Goal: Information Seeking & Learning: Find specific page/section

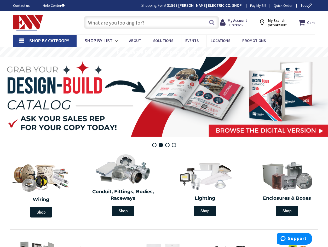
click at [142, 26] on input "text" at bounding box center [151, 22] width 135 height 13
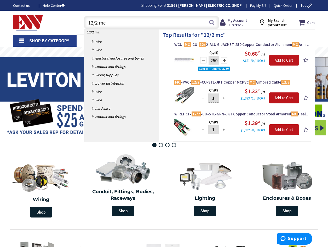
click at [110, 24] on input "12/2 mc" at bounding box center [151, 22] width 135 height 13
type input "1"
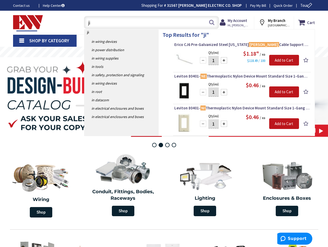
type input "j"
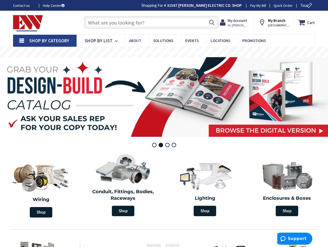
click at [155, 23] on input "text" at bounding box center [151, 22] width 135 height 13
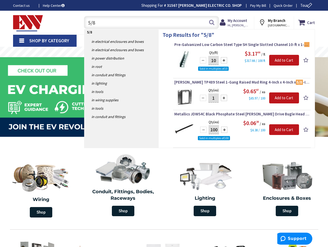
click at [106, 23] on input "5/8" at bounding box center [151, 22] width 135 height 13
type input "5"
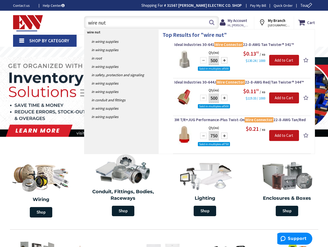
click at [86, 22] on input "wire nut" at bounding box center [151, 22] width 135 height 13
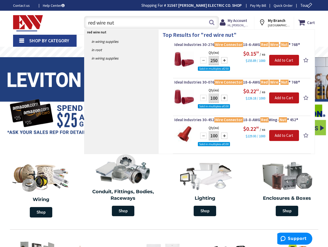
click at [153, 21] on input "red wire nut" at bounding box center [151, 22] width 135 height 13
type input "r"
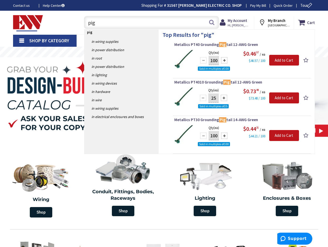
click at [100, 24] on input "pig" at bounding box center [151, 22] width 135 height 13
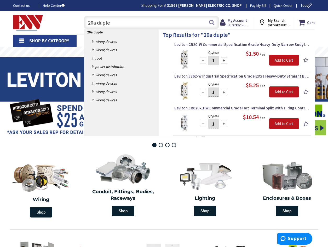
click at [128, 20] on input "20a duple" at bounding box center [151, 22] width 135 height 13
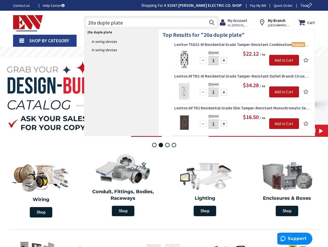
click at [109, 23] on input "20a duple plate" at bounding box center [151, 22] width 135 height 13
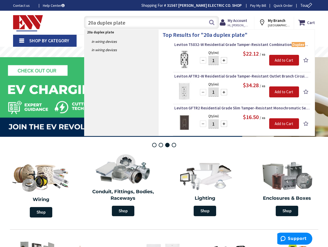
click at [97, 23] on input "20a duplex plate" at bounding box center [151, 22] width 135 height 13
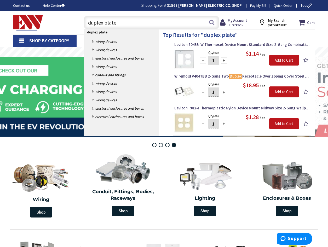
click at [104, 23] on input "duplex plate" at bounding box center [151, 22] width 135 height 13
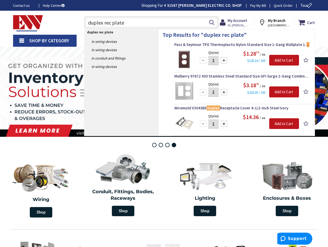
click at [103, 22] on input "duplex rec plate" at bounding box center [151, 22] width 135 height 13
click at [110, 22] on input "duplex rec plate" at bounding box center [151, 22] width 135 height 13
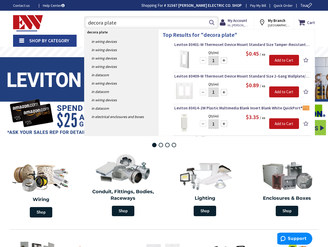
click at [119, 23] on input "decora plate" at bounding box center [151, 22] width 135 height 13
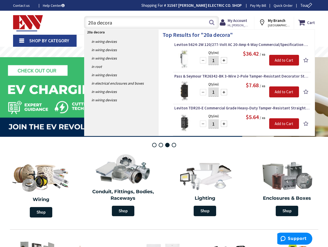
click at [120, 22] on input "20a decora" at bounding box center [151, 22] width 135 height 13
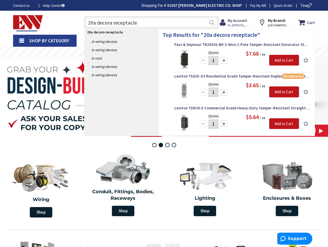
type input "20a decora receptacle"
click at [212, 23] on button "Search" at bounding box center [211, 22] width 7 height 12
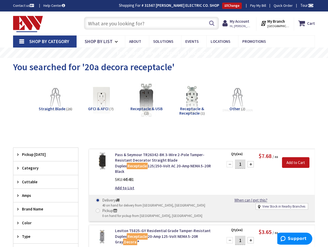
click at [147, 23] on input "text" at bounding box center [151, 23] width 135 height 13
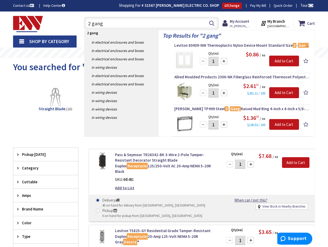
click at [123, 24] on input "2 gang" at bounding box center [151, 23] width 135 height 13
type input "2"
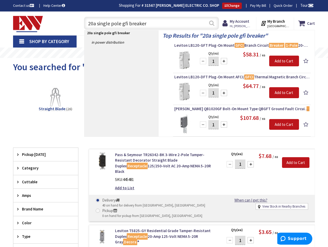
type input "20a single pole gfi breaker"
click at [212, 25] on button "Search" at bounding box center [211, 23] width 7 height 12
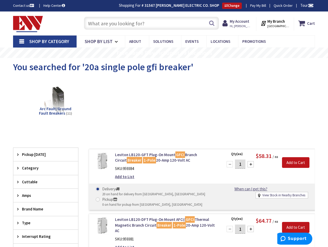
click at [93, 19] on input "text" at bounding box center [151, 23] width 135 height 13
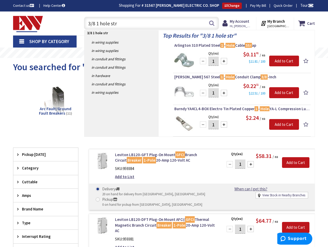
click at [146, 27] on input "3/8 1 hole str" at bounding box center [151, 23] width 135 height 13
type input "3"
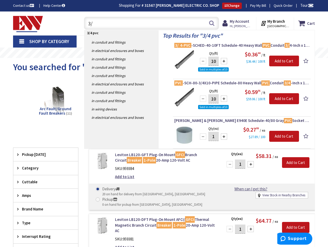
type input "3"
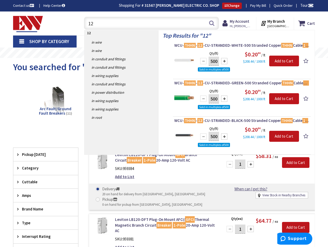
type input "1"
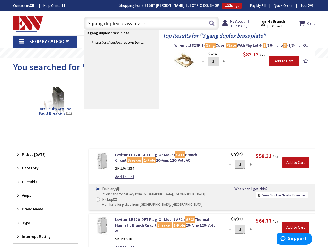
drag, startPoint x: 147, startPoint y: 22, endPoint x: 81, endPoint y: 25, distance: 66.1
click at [81, 25] on div "3 gang duplex brass plate 3 gang duplex brass plate Search" at bounding box center [150, 23] width 138 height 17
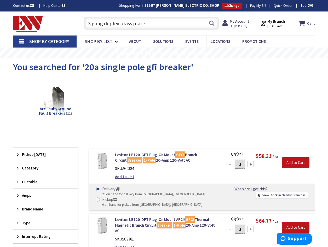
type input "3 gang duplex brass plate"
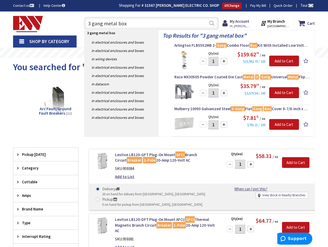
type input "3 gang metal box"
click at [214, 23] on button "Search" at bounding box center [211, 23] width 7 height 12
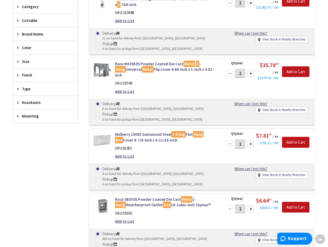
scroll to position [139, 0]
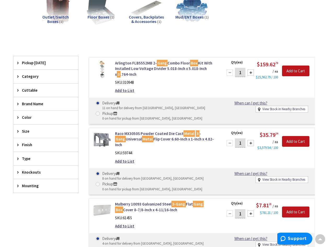
click at [34, 185] on span "Mounting" at bounding box center [43, 185] width 43 height 5
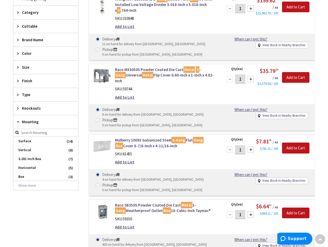
scroll to position [209, 0]
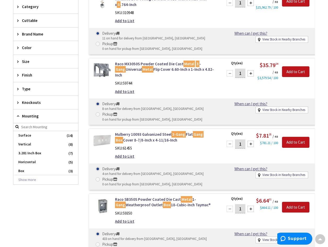
click at [30, 115] on span "Mounting" at bounding box center [43, 115] width 43 height 5
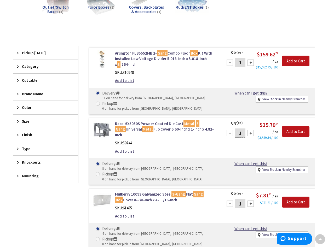
scroll to position [139, 0]
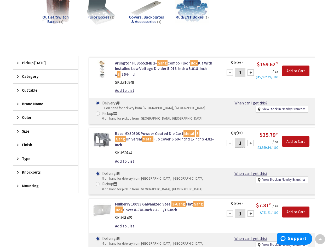
click at [28, 130] on span "Size" at bounding box center [43, 130] width 43 height 5
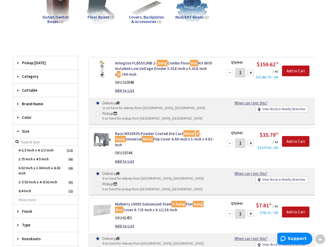
click at [25, 131] on span "Size" at bounding box center [43, 130] width 43 height 5
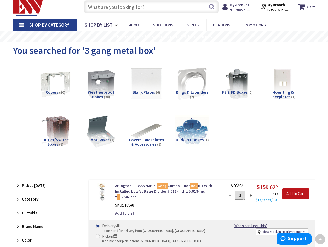
scroll to position [0, 0]
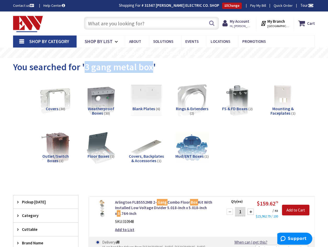
drag, startPoint x: 151, startPoint y: 69, endPoint x: 83, endPoint y: 66, distance: 67.9
click at [83, 66] on span "You searched for '3 gang metal box'" at bounding box center [84, 67] width 142 height 12
drag, startPoint x: 83, startPoint y: 66, endPoint x: 100, endPoint y: 66, distance: 17.0
copy span "3 gang metal box"
click at [127, 23] on input "text" at bounding box center [151, 23] width 135 height 13
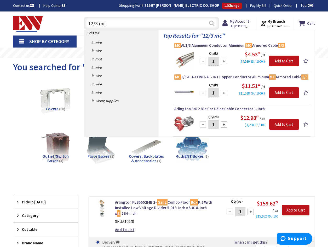
type input "12/3 mc"
click at [212, 23] on button "Search" at bounding box center [211, 23] width 7 height 12
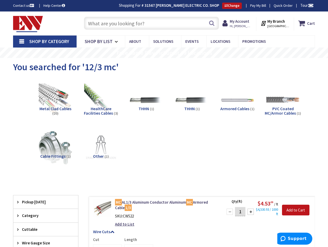
click at [91, 24] on input "text" at bounding box center [151, 23] width 135 height 13
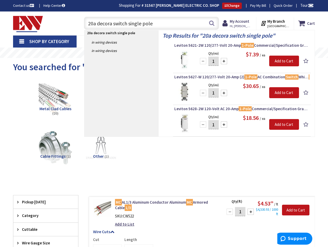
click at [216, 23] on input "20a decora switch single pole" at bounding box center [151, 23] width 135 height 13
type input "20a decora switch single pole"
click at [212, 22] on button "Search" at bounding box center [211, 23] width 7 height 12
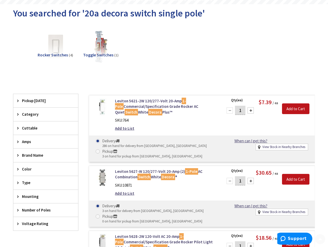
scroll to position [70, 0]
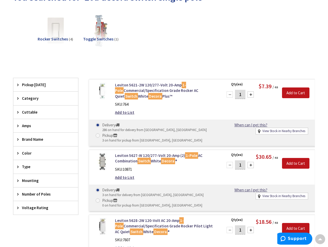
click at [58, 31] on img at bounding box center [55, 30] width 37 height 37
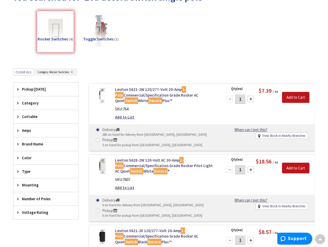
scroll to position [138, 0]
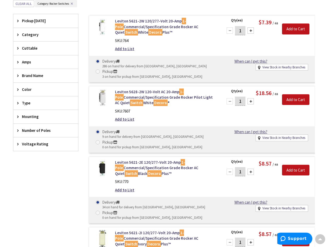
click at [34, 129] on span "Number of Poles" at bounding box center [43, 130] width 43 height 5
click at [33, 150] on span "1" at bounding box center [45, 149] width 65 height 9
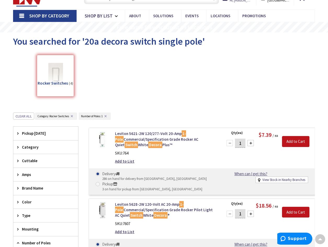
scroll to position [0, 0]
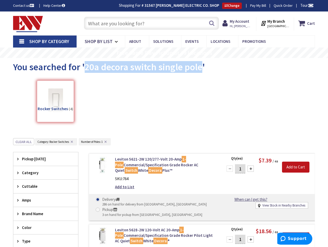
drag, startPoint x: 201, startPoint y: 68, endPoint x: 83, endPoint y: 70, distance: 117.5
click at [83, 70] on span "You searched for '20a decora switch single pole'" at bounding box center [109, 67] width 192 height 12
drag, startPoint x: 83, startPoint y: 70, endPoint x: 100, endPoint y: 70, distance: 16.7
copy span "20a decora switch single pole"
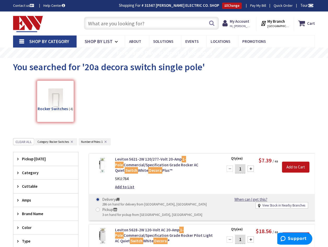
click at [139, 20] on input "text" at bounding box center [151, 23] width 135 height 13
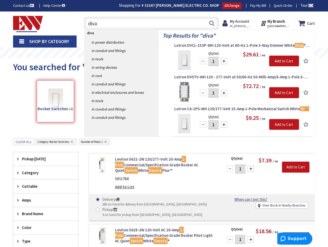
type input "diva"
click at [186, 58] on img at bounding box center [184, 60] width 20 height 20
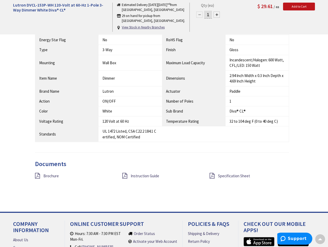
scroll to position [348, 0]
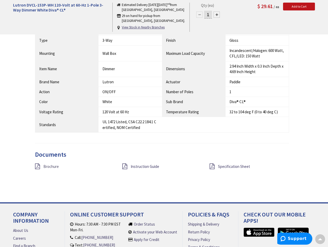
click at [48, 164] on span "Brochure" at bounding box center [50, 166] width 15 height 5
click at [141, 164] on span "Instruction Guide" at bounding box center [144, 166] width 28 height 5
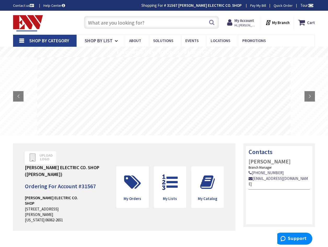
click at [140, 26] on input "text" at bounding box center [151, 22] width 135 height 13
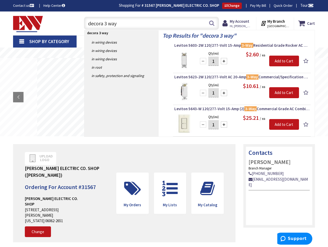
click at [107, 23] on input "decora 3 way" at bounding box center [151, 23] width 135 height 13
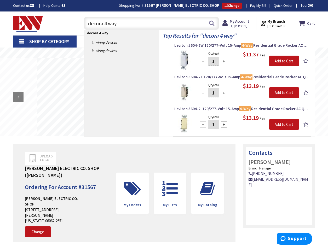
click at [106, 23] on input "decora 4 way" at bounding box center [151, 23] width 135 height 13
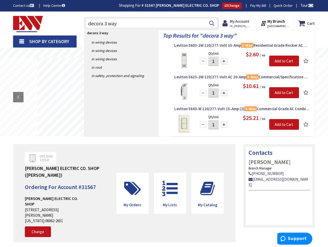
click at [107, 23] on input "decora 3 way" at bounding box center [151, 23] width 135 height 13
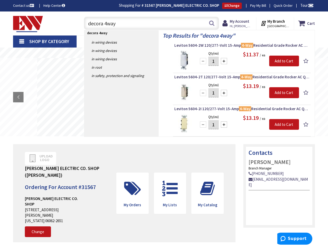
click at [130, 23] on input "decora 4way" at bounding box center [151, 23] width 135 height 13
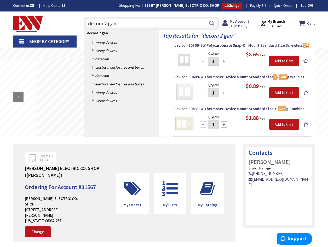
click at [105, 24] on input "decora 2 gan" at bounding box center [151, 23] width 135 height 13
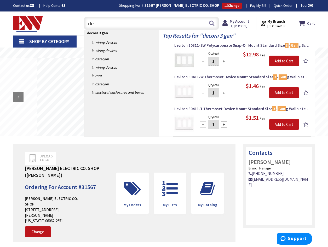
type input "d"
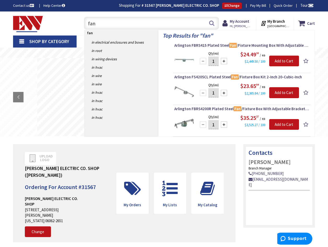
type input "fan"
click at [187, 62] on img at bounding box center [184, 60] width 20 height 20
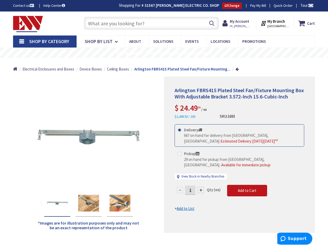
click at [137, 23] on input "text" at bounding box center [151, 23] width 135 height 13
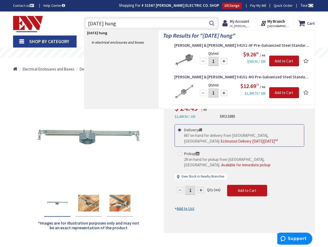
type input "[DATE] hung"
click at [189, 91] on img at bounding box center [184, 92] width 20 height 20
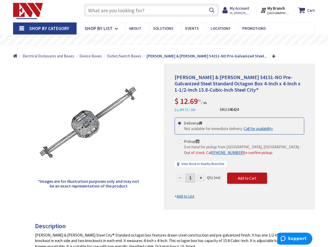
scroll to position [14, 0]
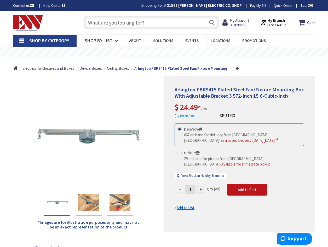
click at [111, 24] on input "text" at bounding box center [151, 22] width 135 height 13
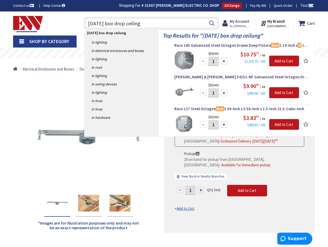
click at [143, 23] on input "[DATE] box drop ceiling" at bounding box center [151, 23] width 135 height 13
type input "[DATE] box drop ceiling"
click at [211, 24] on button "Search" at bounding box center [211, 23] width 7 height 12
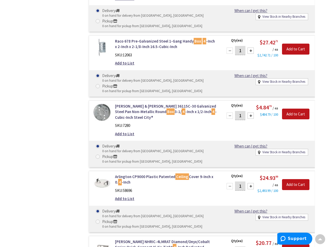
scroll to position [6286, 0]
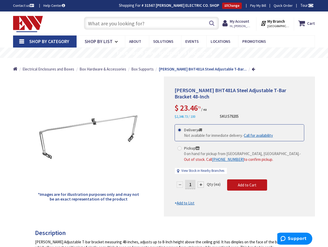
click at [125, 24] on input "text" at bounding box center [151, 23] width 135 height 13
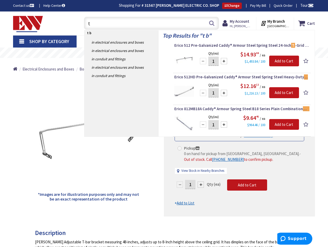
type input "t"
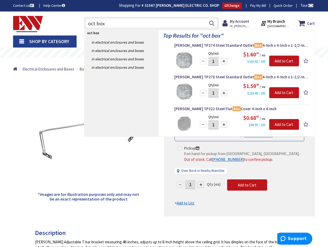
click at [146, 25] on input "oct box" at bounding box center [151, 23] width 135 height 13
type input "o"
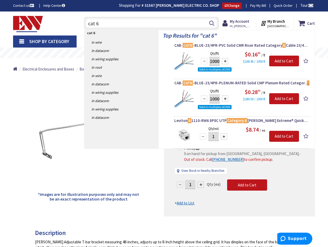
click at [103, 22] on input "cat 6" at bounding box center [151, 23] width 135 height 13
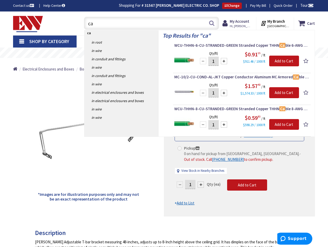
type input "c"
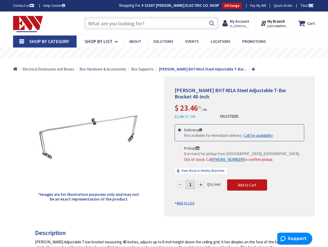
click at [141, 22] on input "text" at bounding box center [151, 23] width 135 height 13
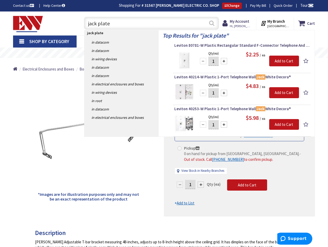
type input "jack plate"
click at [213, 23] on button "Search" at bounding box center [211, 23] width 7 height 12
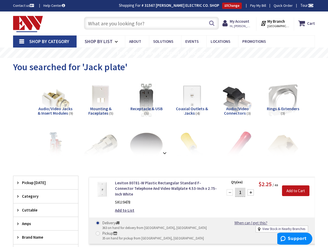
click at [100, 23] on input "text" at bounding box center [151, 23] width 135 height 13
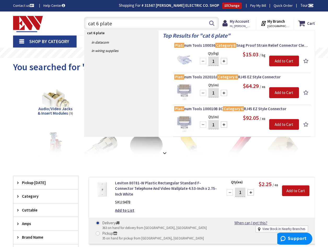
click at [100, 21] on input "cat 6 plate" at bounding box center [151, 23] width 135 height 13
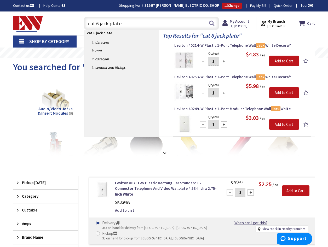
type input "cat 6 jack plate"
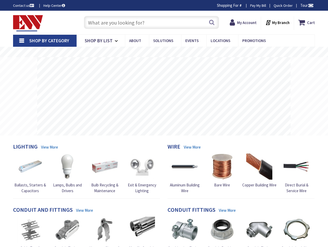
click at [128, 21] on input "text" at bounding box center [151, 22] width 135 height 13
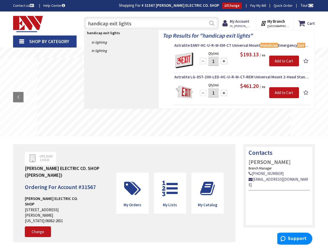
type input "handicap exit lights"
click at [211, 24] on button "Search" at bounding box center [211, 23] width 7 height 12
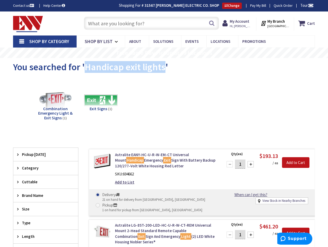
drag, startPoint x: 163, startPoint y: 68, endPoint x: 87, endPoint y: 70, distance: 76.2
click at [86, 70] on span "You searched for 'Handicap exit lights'" at bounding box center [90, 67] width 155 height 12
copy span "Handicap exit lights"
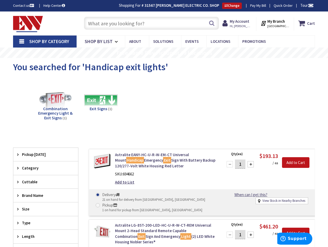
click at [116, 22] on input "text" at bounding box center [151, 23] width 135 height 13
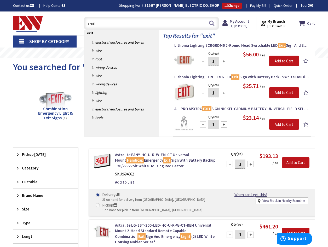
type input "exit"
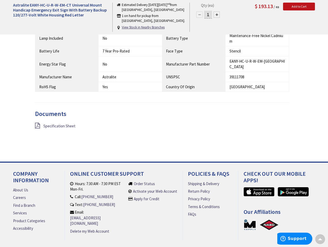
scroll to position [405, 0]
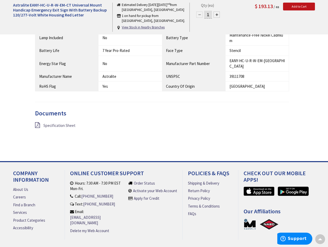
click at [67, 123] on span "Specification Sheet" at bounding box center [59, 125] width 32 height 5
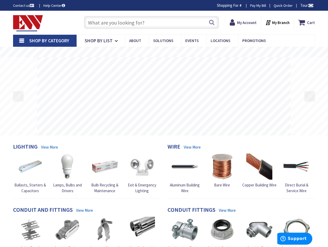
click at [128, 23] on input "text" at bounding box center [151, 22] width 135 height 13
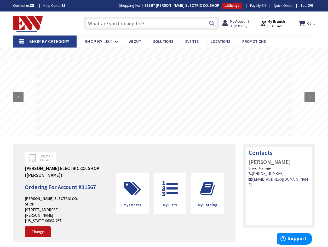
click at [108, 21] on input "text" at bounding box center [151, 23] width 135 height 13
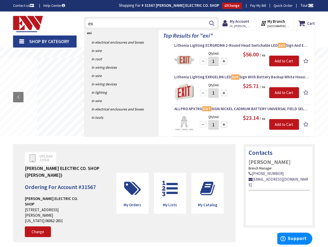
type input "e"
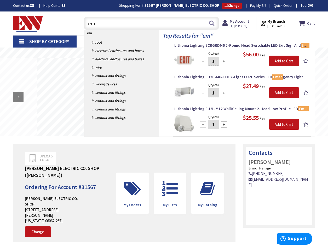
type input "e"
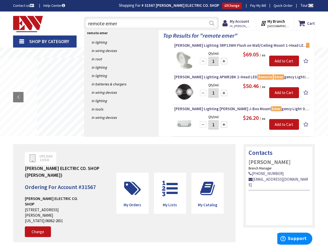
type input "remote emer"
click at [213, 24] on button "Search" at bounding box center [211, 23] width 7 height 12
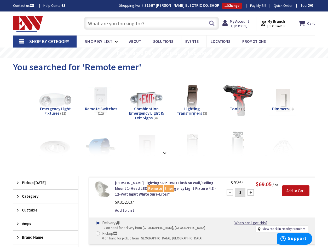
click at [121, 27] on input "text" at bounding box center [151, 23] width 135 height 13
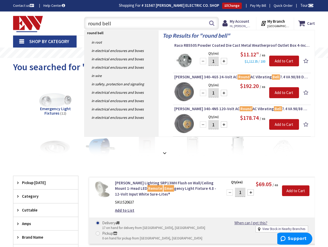
click at [115, 19] on input "round bell" at bounding box center [151, 23] width 135 height 13
type input "r"
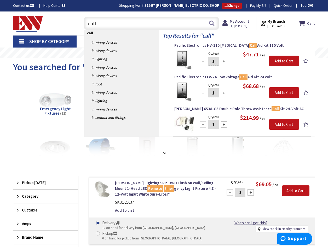
click at [107, 25] on input "call" at bounding box center [151, 23] width 135 height 13
type input "c"
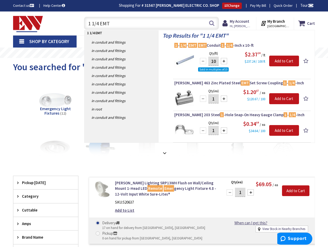
click at [124, 24] on input "1 1/4 EMT" at bounding box center [151, 23] width 135 height 13
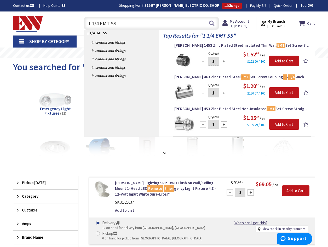
click at [122, 23] on input "1 1/4 EMT SS" at bounding box center [151, 23] width 135 height 13
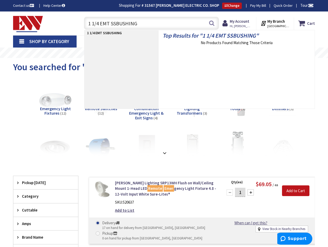
click at [116, 24] on input "1 1/4 EMT SSBUSHING" at bounding box center [151, 23] width 135 height 13
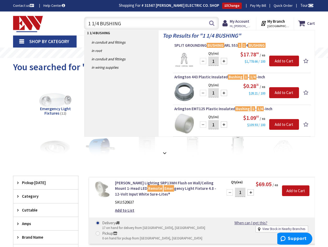
click at [132, 23] on input "1 1/4 BUSHING" at bounding box center [151, 23] width 135 height 13
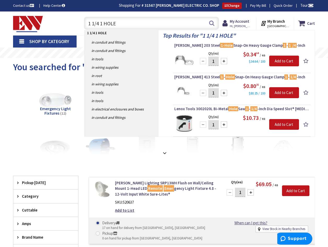
type input "1 1/4 1 HOLE"
